Goal: Information Seeking & Learning: Check status

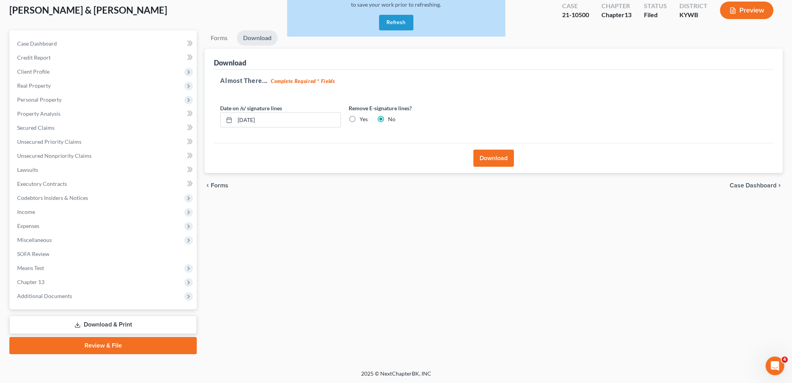
click at [404, 22] on button "Refresh" at bounding box center [396, 23] width 34 height 16
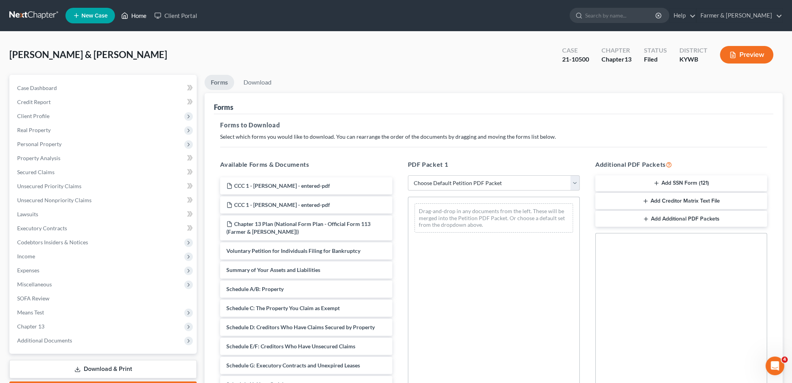
click at [135, 12] on link "Home" at bounding box center [133, 16] width 33 height 14
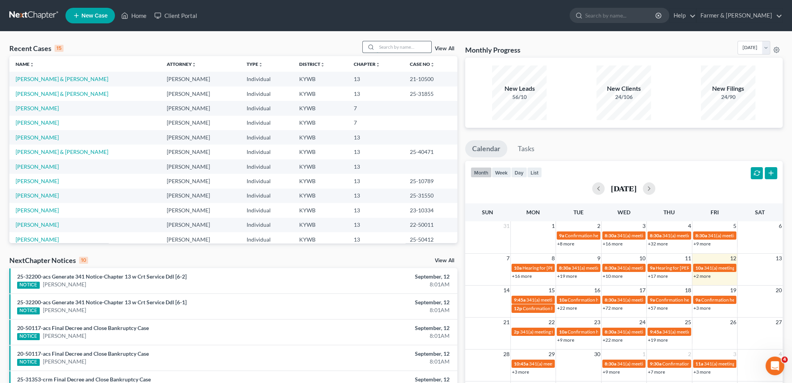
click at [391, 48] on input "search" at bounding box center [404, 46] width 55 height 11
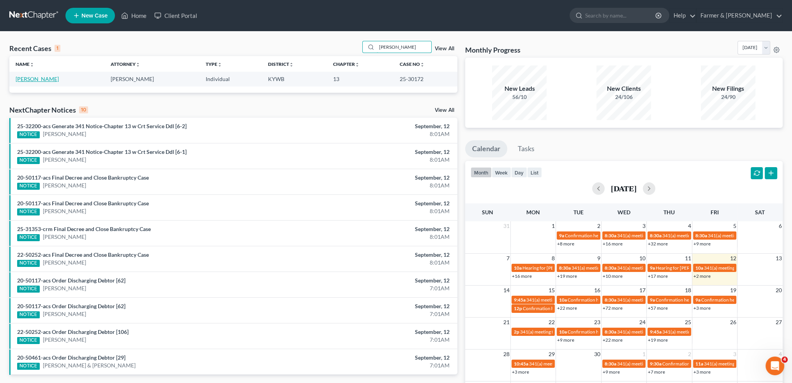
type input "jeffrey davis"
click at [34, 77] on link "Davis, Jeffrey" at bounding box center [37, 79] width 43 height 7
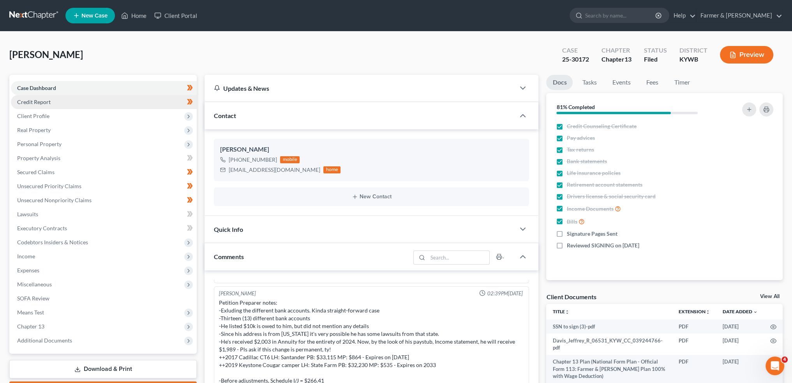
scroll to position [194, 0]
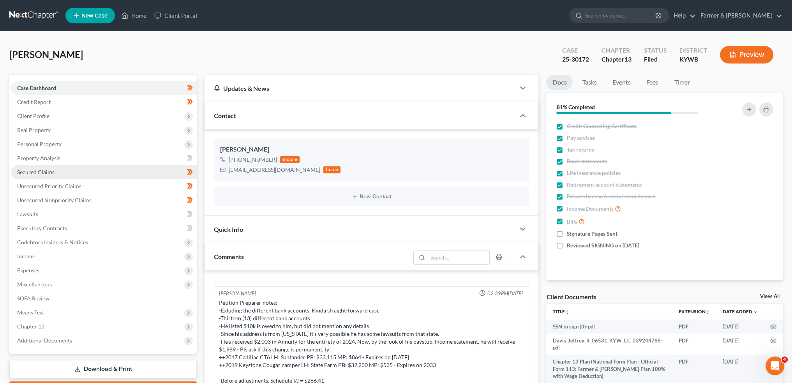
click at [37, 170] on span "Secured Claims" at bounding box center [35, 172] width 37 height 7
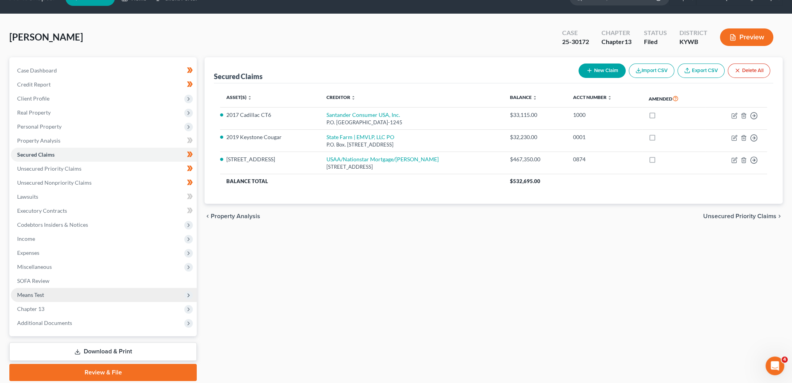
scroll to position [44, 0]
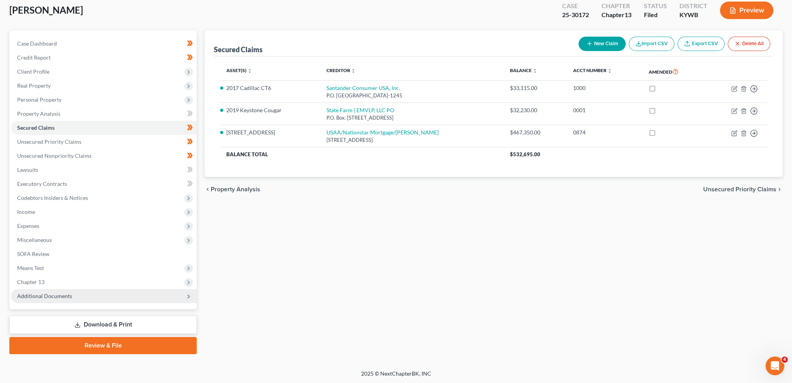
click at [49, 302] on span "Additional Documents" at bounding box center [104, 296] width 186 height 14
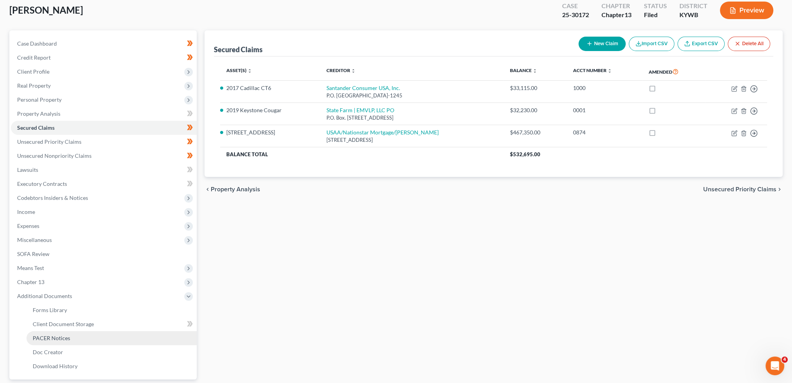
drag, startPoint x: 49, startPoint y: 334, endPoint x: 62, endPoint y: 336, distance: 13.3
click at [50, 335] on span "PACER Notices" at bounding box center [51, 338] width 37 height 7
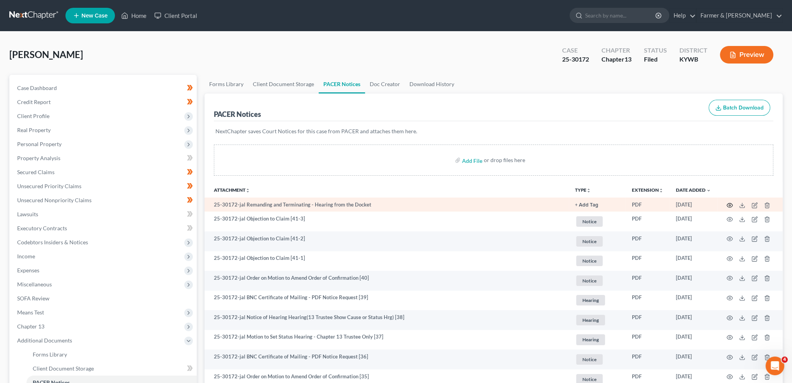
click at [731, 205] on circle "button" at bounding box center [730, 206] width 2 height 2
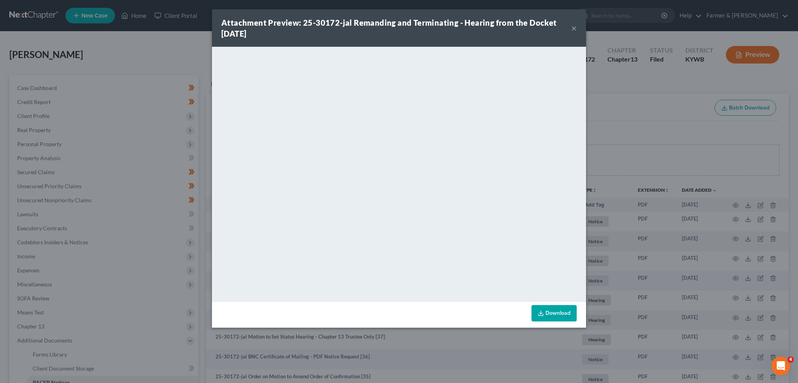
click at [573, 26] on button "×" at bounding box center [573, 27] width 5 height 9
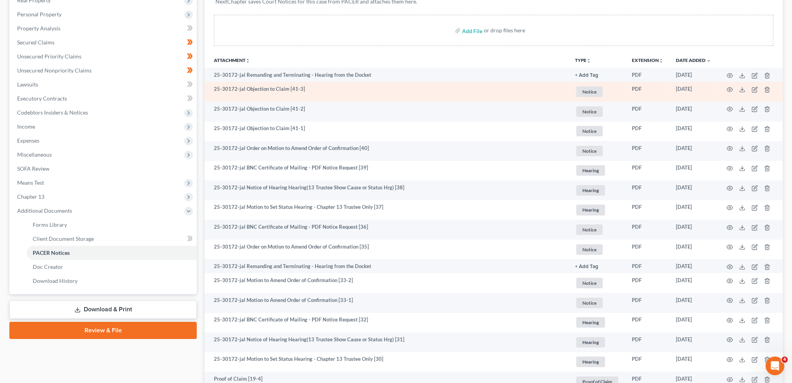
scroll to position [195, 0]
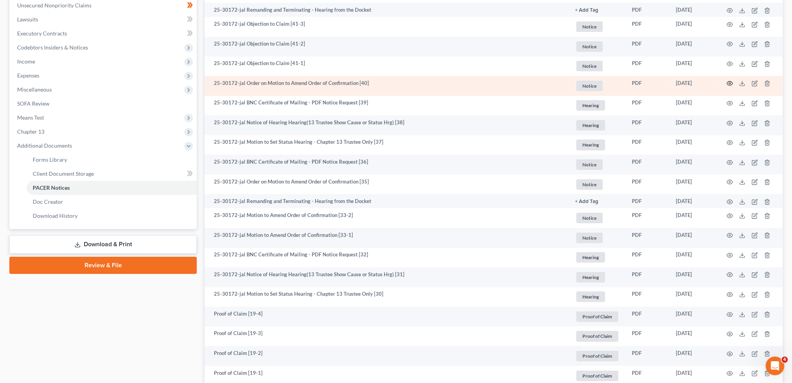
click at [730, 83] on icon "button" at bounding box center [730, 83] width 6 height 6
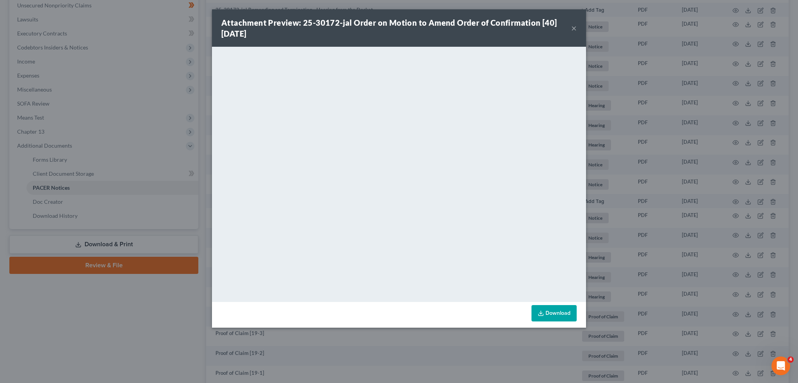
drag, startPoint x: 571, startPoint y: 26, endPoint x: 573, endPoint y: 49, distance: 22.7
click at [571, 27] on button "×" at bounding box center [573, 27] width 5 height 9
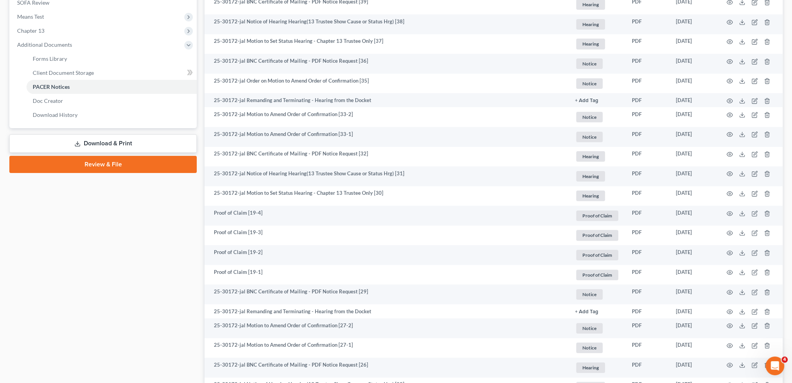
scroll to position [390, 0]
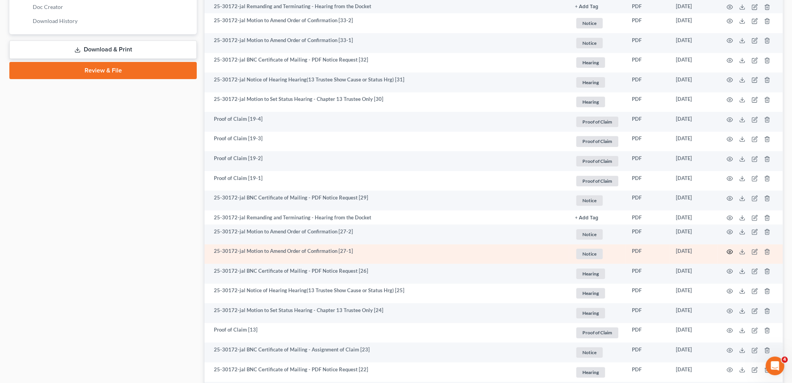
click at [730, 252] on circle "button" at bounding box center [730, 252] width 2 height 2
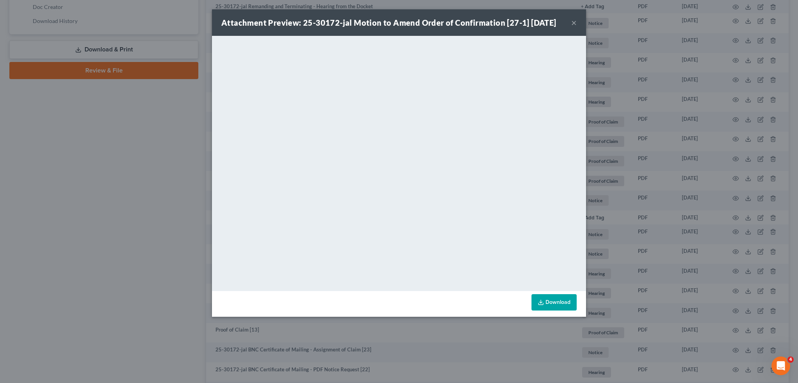
click at [575, 22] on button "×" at bounding box center [573, 22] width 5 height 9
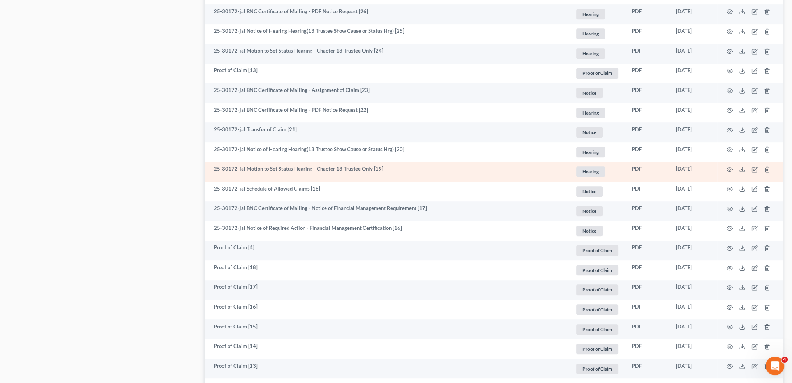
scroll to position [780, 0]
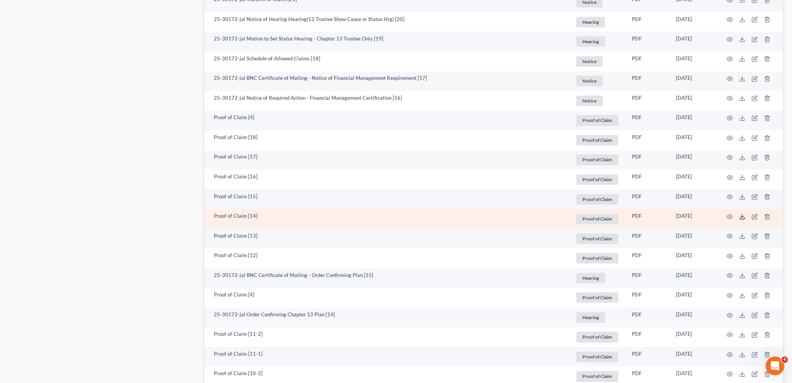
click at [743, 215] on line at bounding box center [743, 215] width 0 height 3
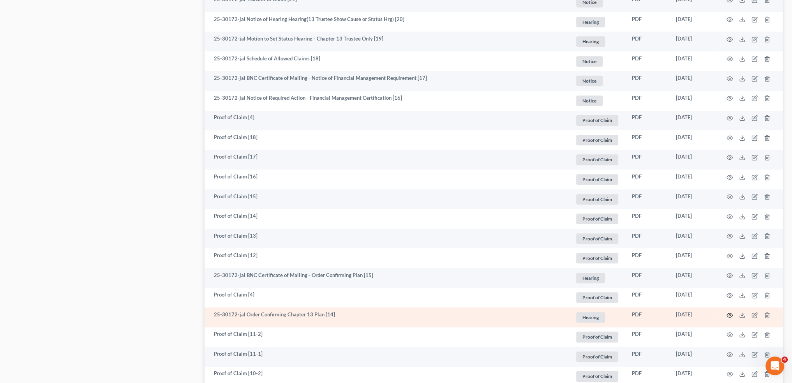
click at [732, 313] on icon "button" at bounding box center [730, 315] width 6 height 6
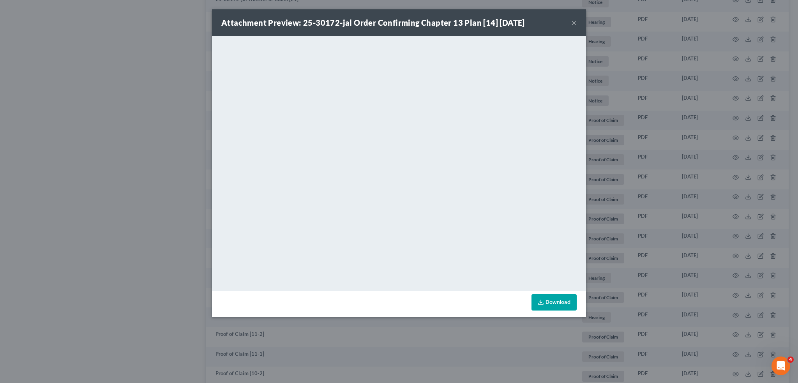
click at [577, 25] on button "×" at bounding box center [573, 22] width 5 height 9
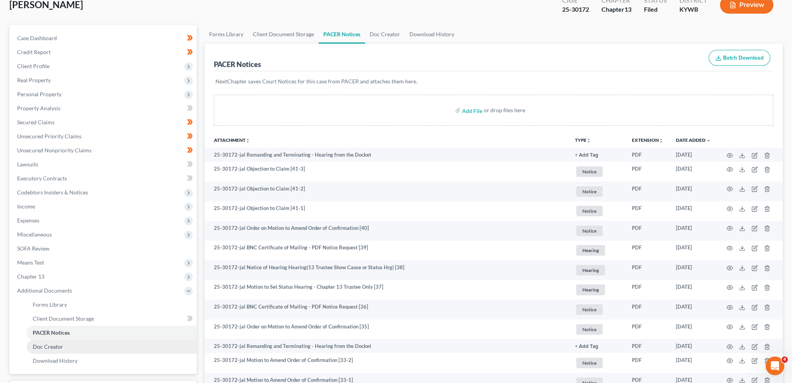
scroll to position [0, 0]
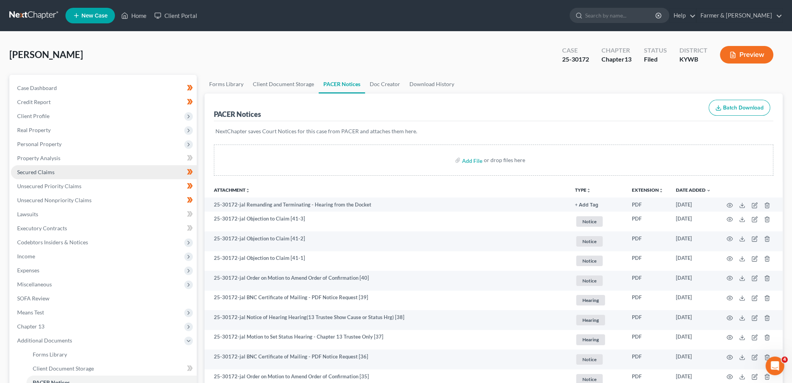
click at [81, 170] on link "Secured Claims" at bounding box center [104, 172] width 186 height 14
